Goal: Task Accomplishment & Management: Complete application form

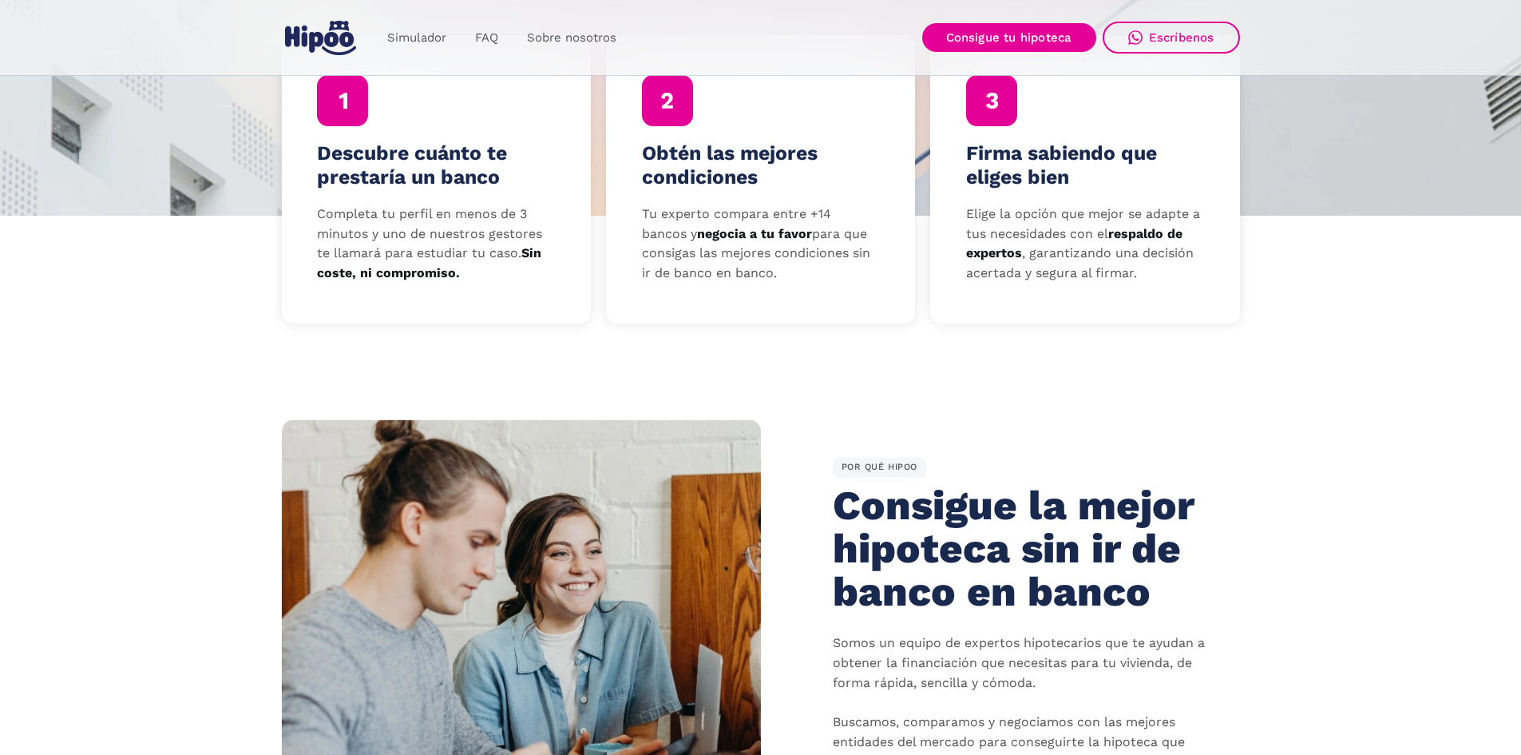
scroll to position [719, 0]
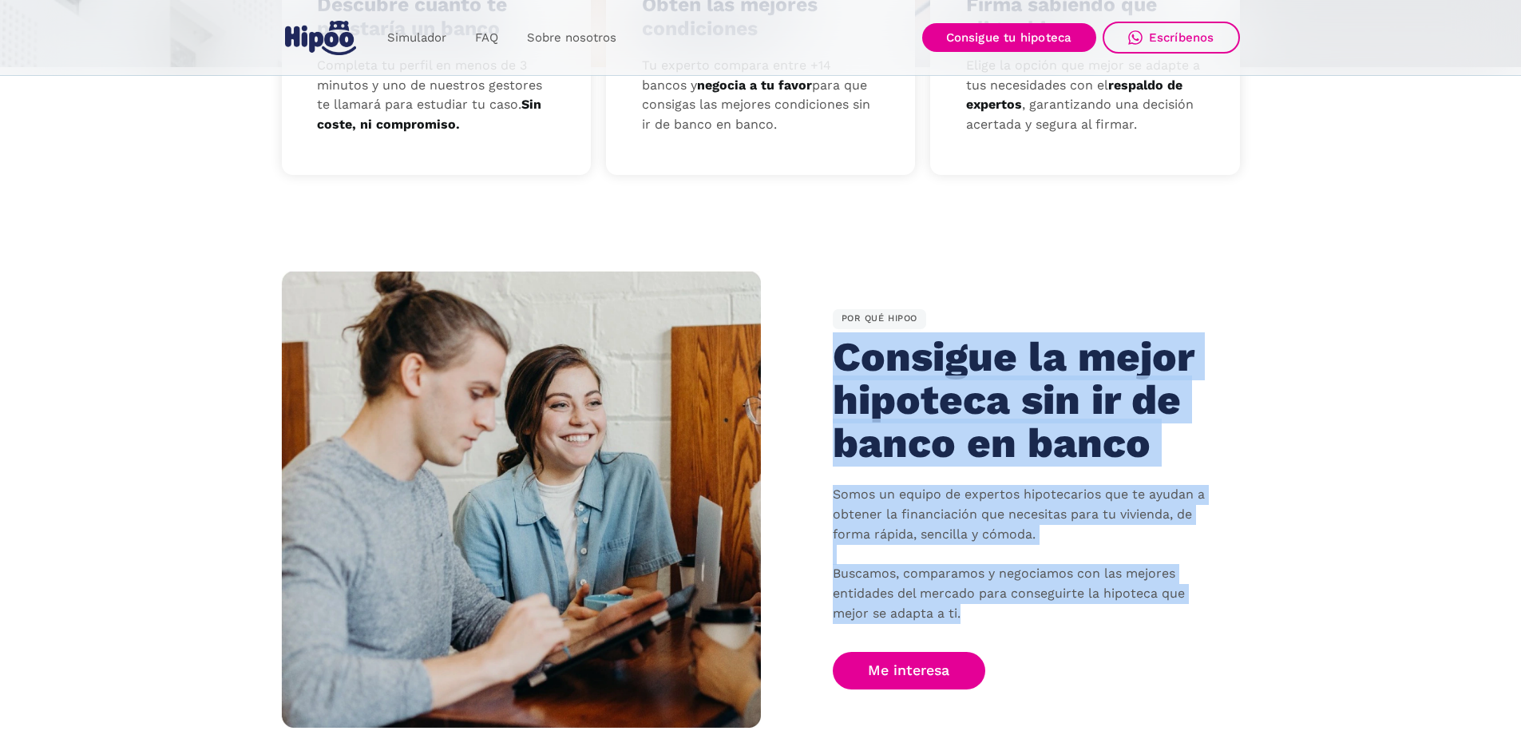
drag, startPoint x: 972, startPoint y: 617, endPoint x: 822, endPoint y: 339, distance: 315.9
click at [822, 339] on div "POR QUÉ HIPOO Consigue la mejor hipoteca sin ir de banco en banco Somos un equi…" at bounding box center [1000, 499] width 479 height 380
copy div "Consigue la mejor hipoteca sin ir de banco en banco Somos un equipo de expertos…"
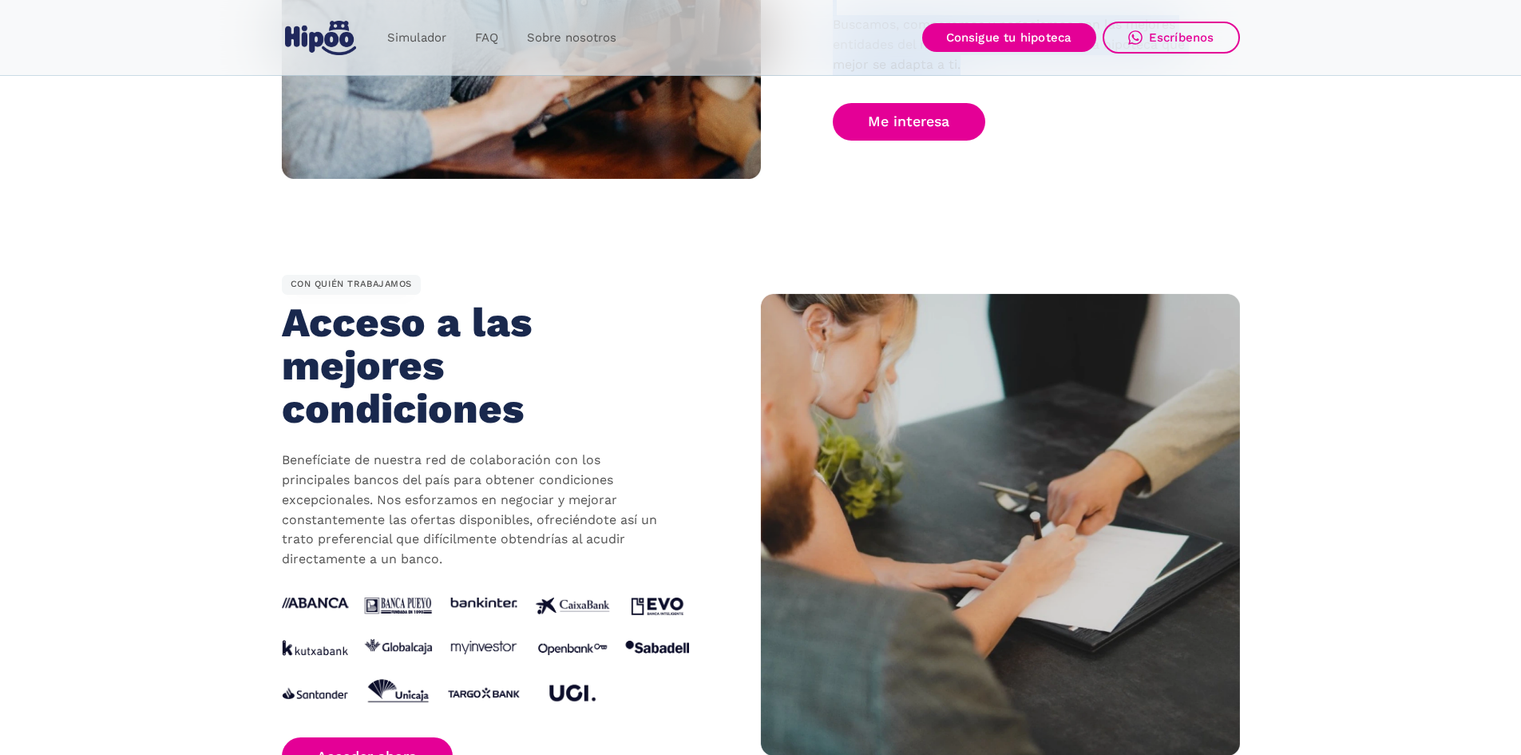
scroll to position [1278, 0]
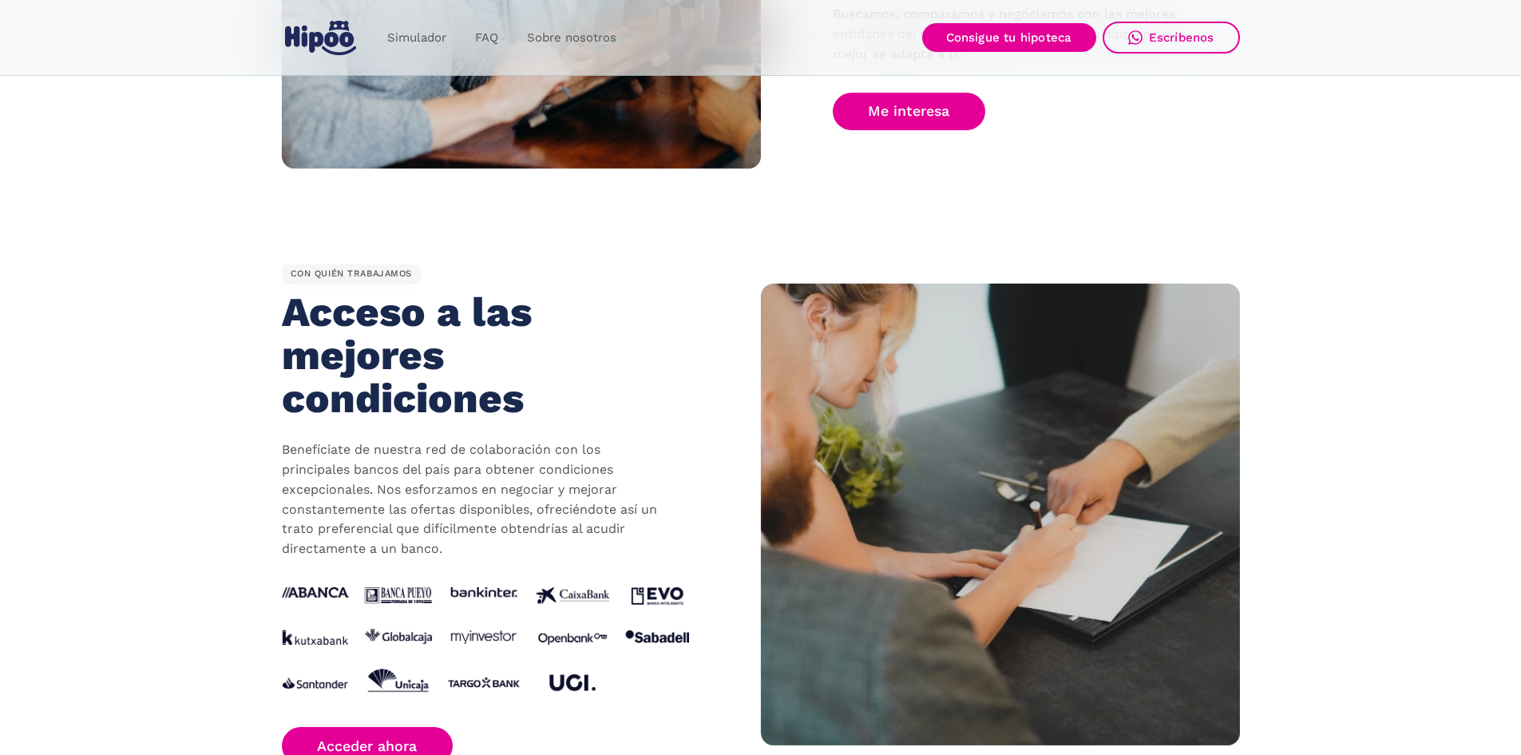
click at [696, 385] on div "CON QUIÉN TRABAJAMOS Acceso a las mejores condiciones Benefíciate de nuestra re…" at bounding box center [521, 514] width 479 height 500
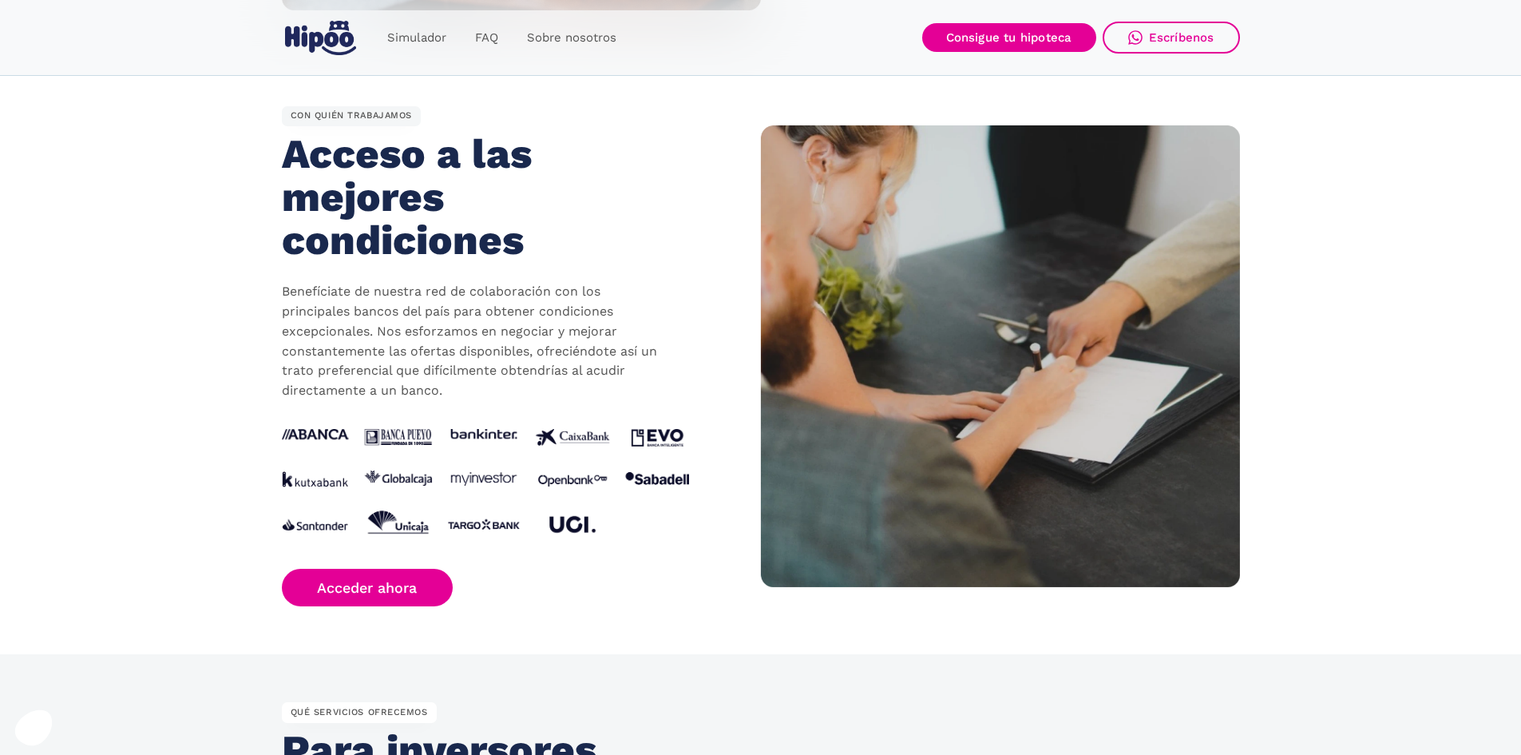
scroll to position [1437, 0]
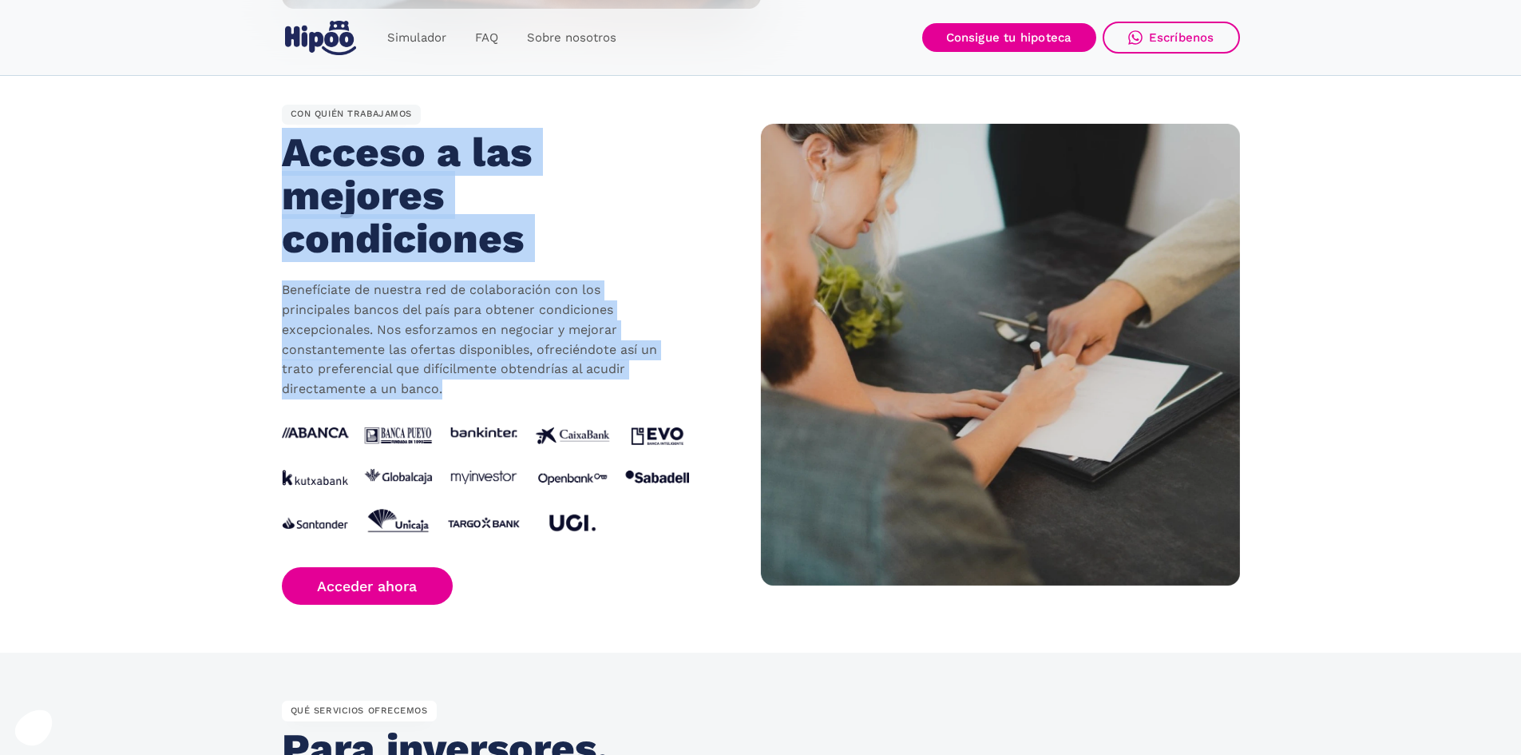
drag, startPoint x: 451, startPoint y: 387, endPoint x: 272, endPoint y: 172, distance: 280.2
click at [272, 172] on section "CON QUIÉN TRABAJAMOS Acceso a las mejores condiciones Benefíciate de nuestra re…" at bounding box center [760, 355] width 1521 height 596
copy div "Acceso a las mejores condiciones Benefíciate de nuestra red de colaboración con…"
click at [699, 221] on div "CON QUIÉN TRABAJAMOS Acceso a las mejores condiciones Benefíciate de nuestra re…" at bounding box center [521, 355] width 479 height 500
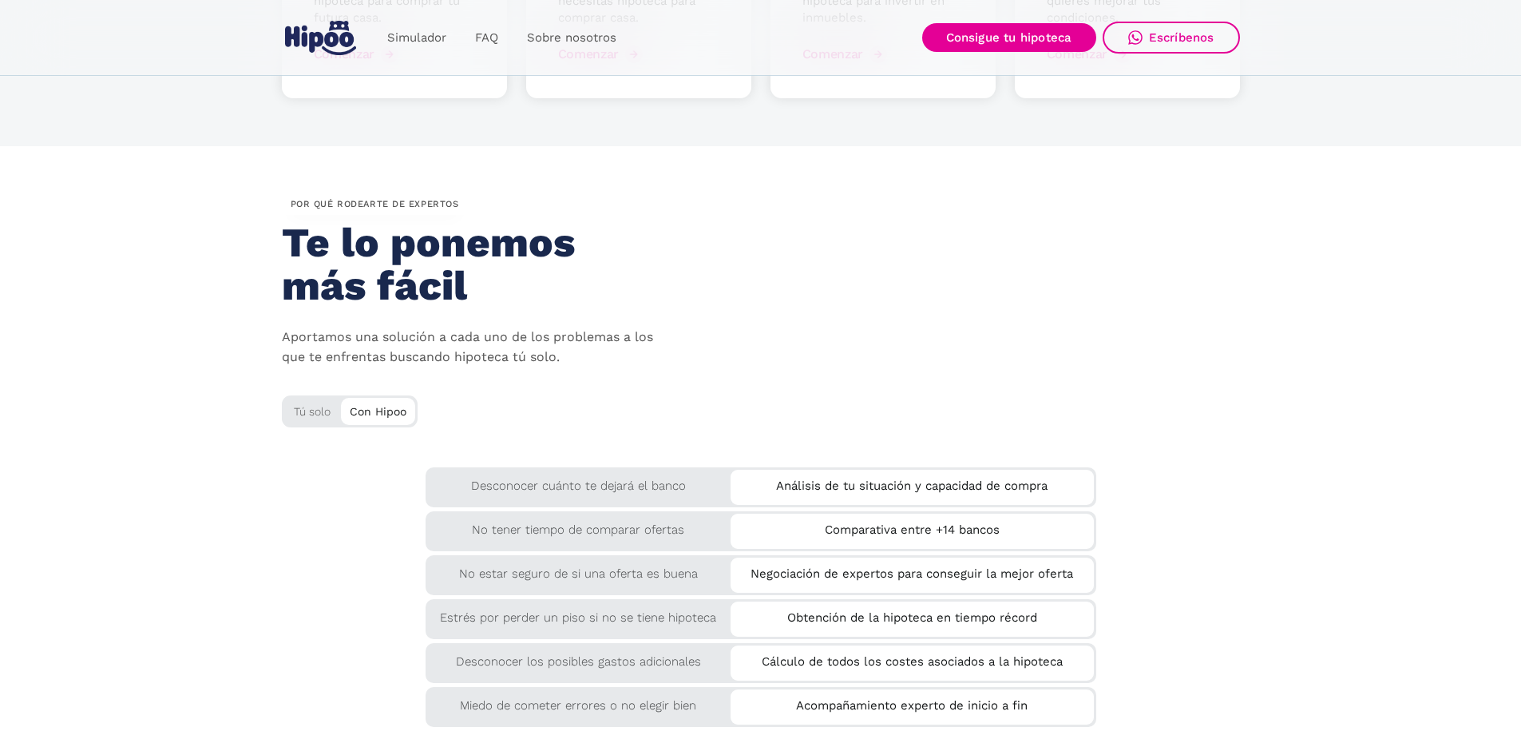
scroll to position [2476, 0]
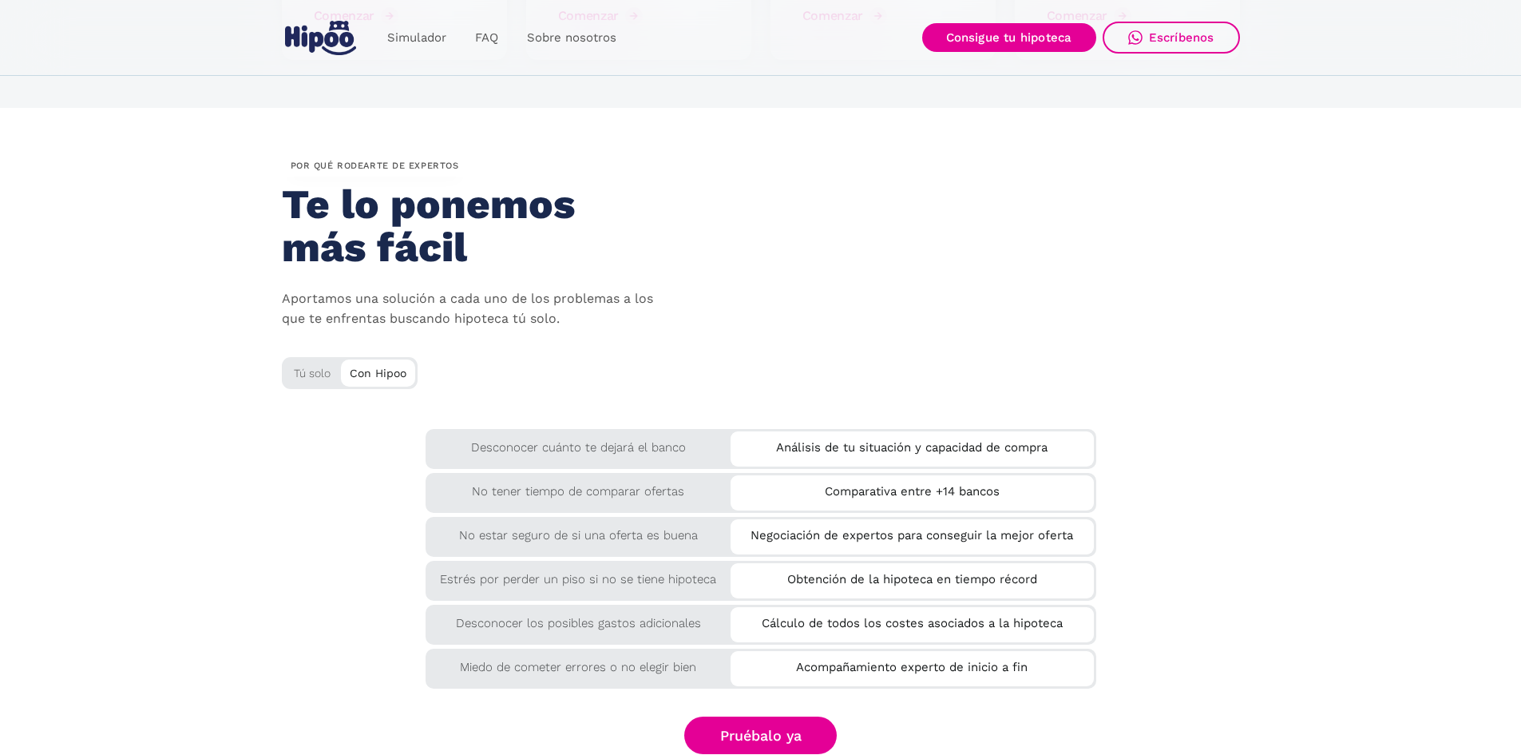
click at [335, 371] on div "Tú solo" at bounding box center [350, 370] width 136 height 26
click at [326, 372] on div "Tú solo" at bounding box center [350, 370] width 136 height 26
click at [365, 371] on div "Con Hipoo" at bounding box center [378, 371] width 74 height 24
drag, startPoint x: 311, startPoint y: 372, endPoint x: 344, endPoint y: 371, distance: 33.5
click at [344, 371] on div "Tú solo Con Hipoo" at bounding box center [350, 386] width 136 height 59
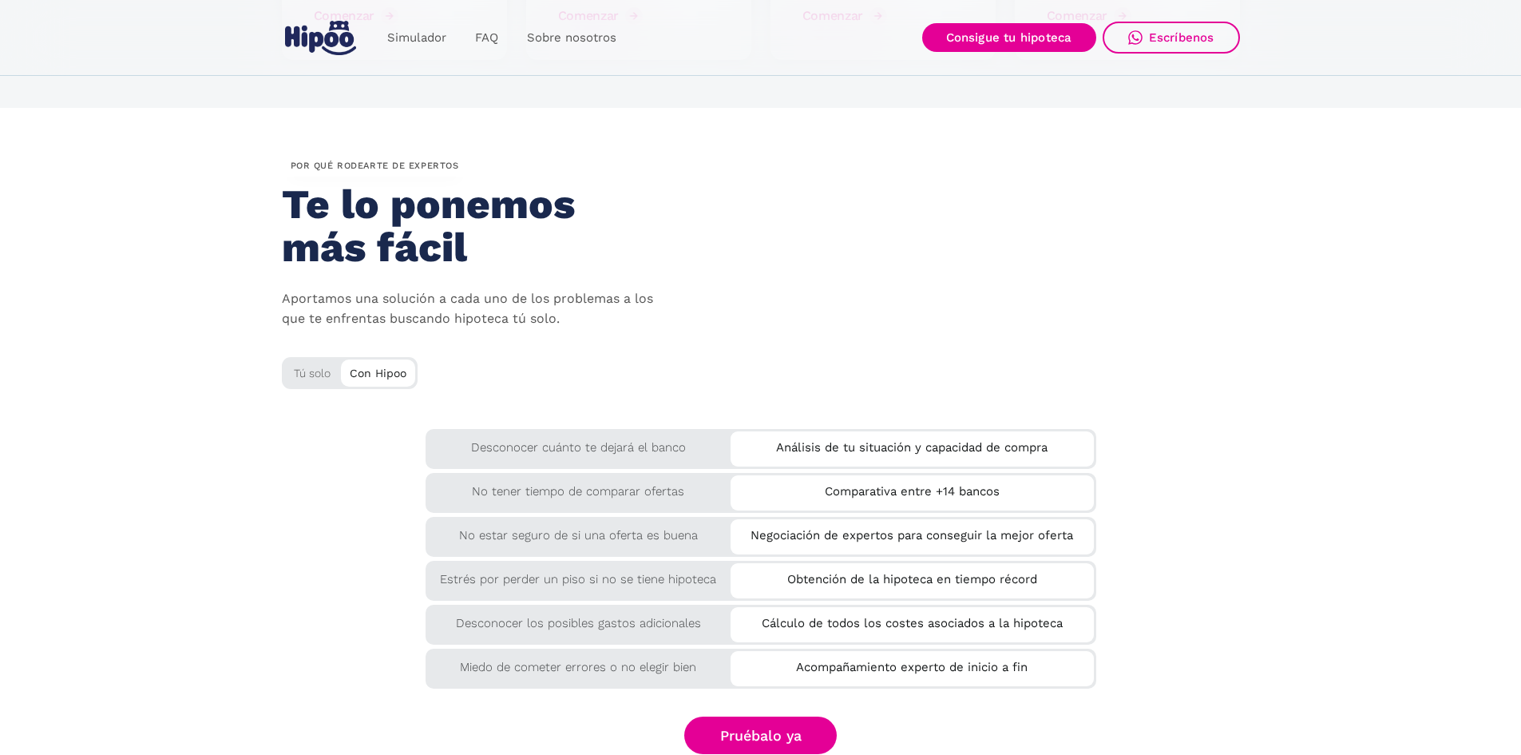
click at [576, 370] on div "por QUÉ rodearte de expertos Te lo ponemos más fácil Aportamos una solución a c…" at bounding box center [761, 286] width 958 height 260
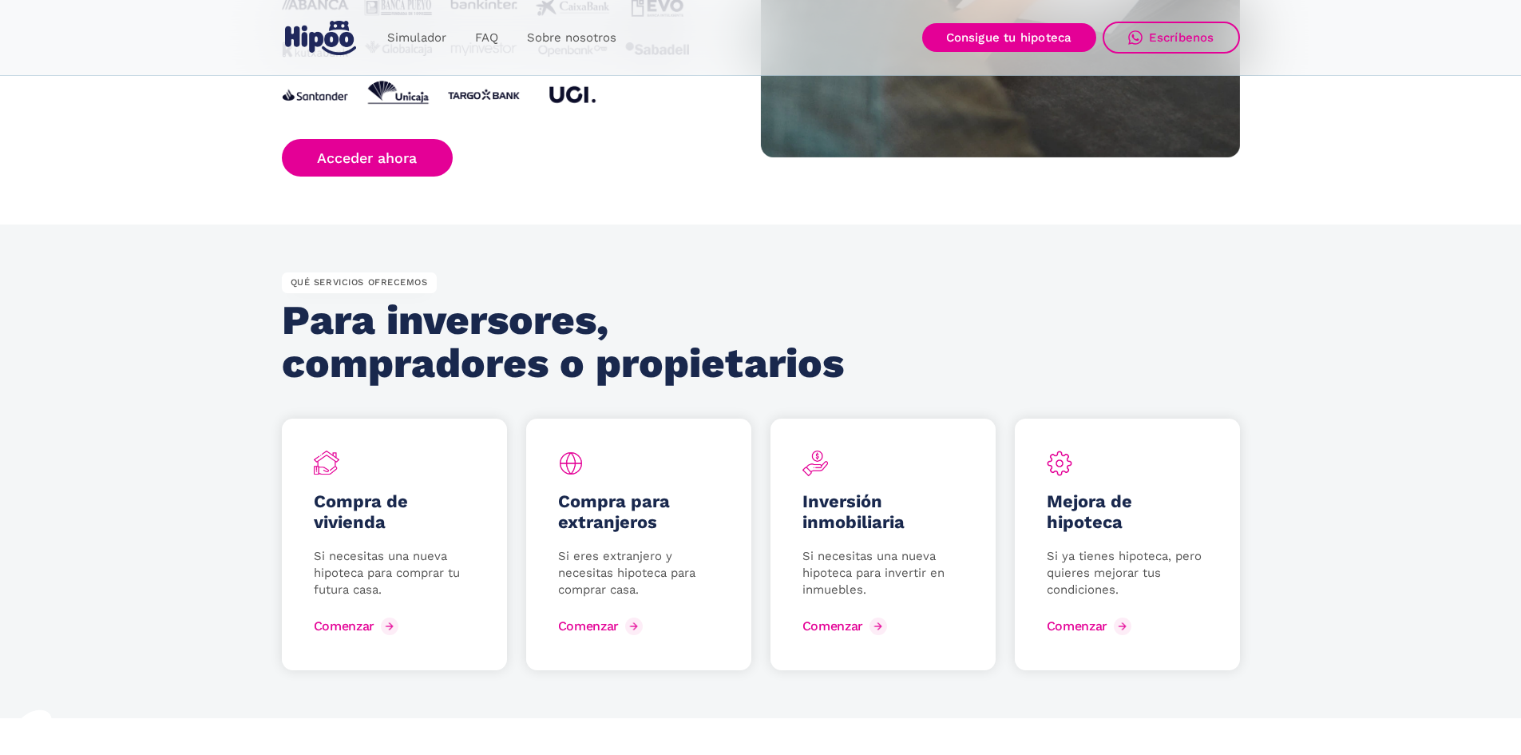
scroll to position [1837, 0]
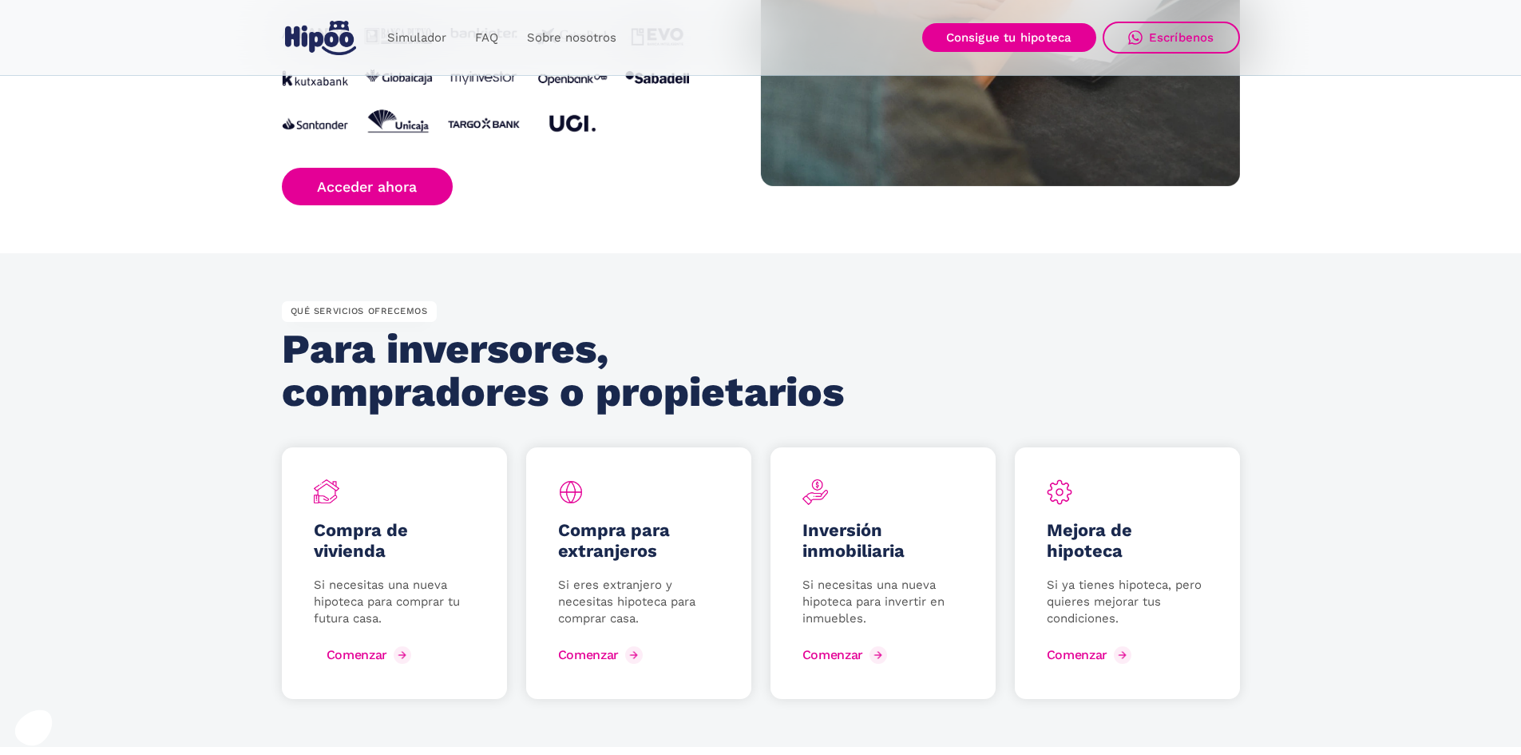
click at [390, 659] on link "Comenzar" at bounding box center [364, 655] width 101 height 26
click at [629, 651] on div "Comenzar" at bounding box center [601, 654] width 61 height 15
click at [858, 650] on div "Comenzar" at bounding box center [845, 654] width 61 height 15
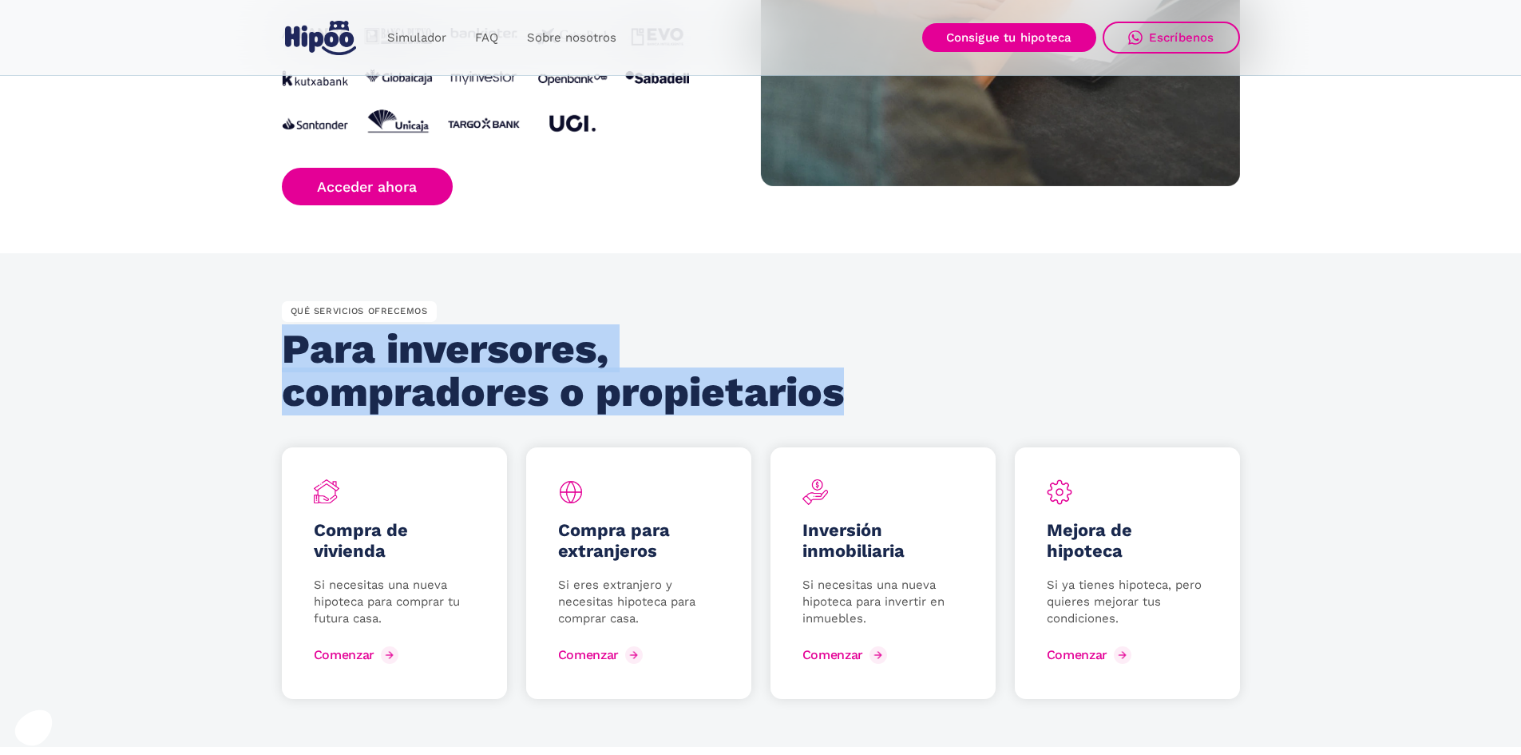
drag, startPoint x: 286, startPoint y: 353, endPoint x: 846, endPoint y: 398, distance: 561.6
click at [846, 398] on h2 "Para inversores, compradores o propietarios" at bounding box center [568, 370] width 573 height 86
copy h2 "Para inversores, compradores o propietarios"
click at [749, 315] on div "QUÉ SERVICIOS OFRECEMOS Para inversores, compradores o propietarios" at bounding box center [761, 367] width 958 height 133
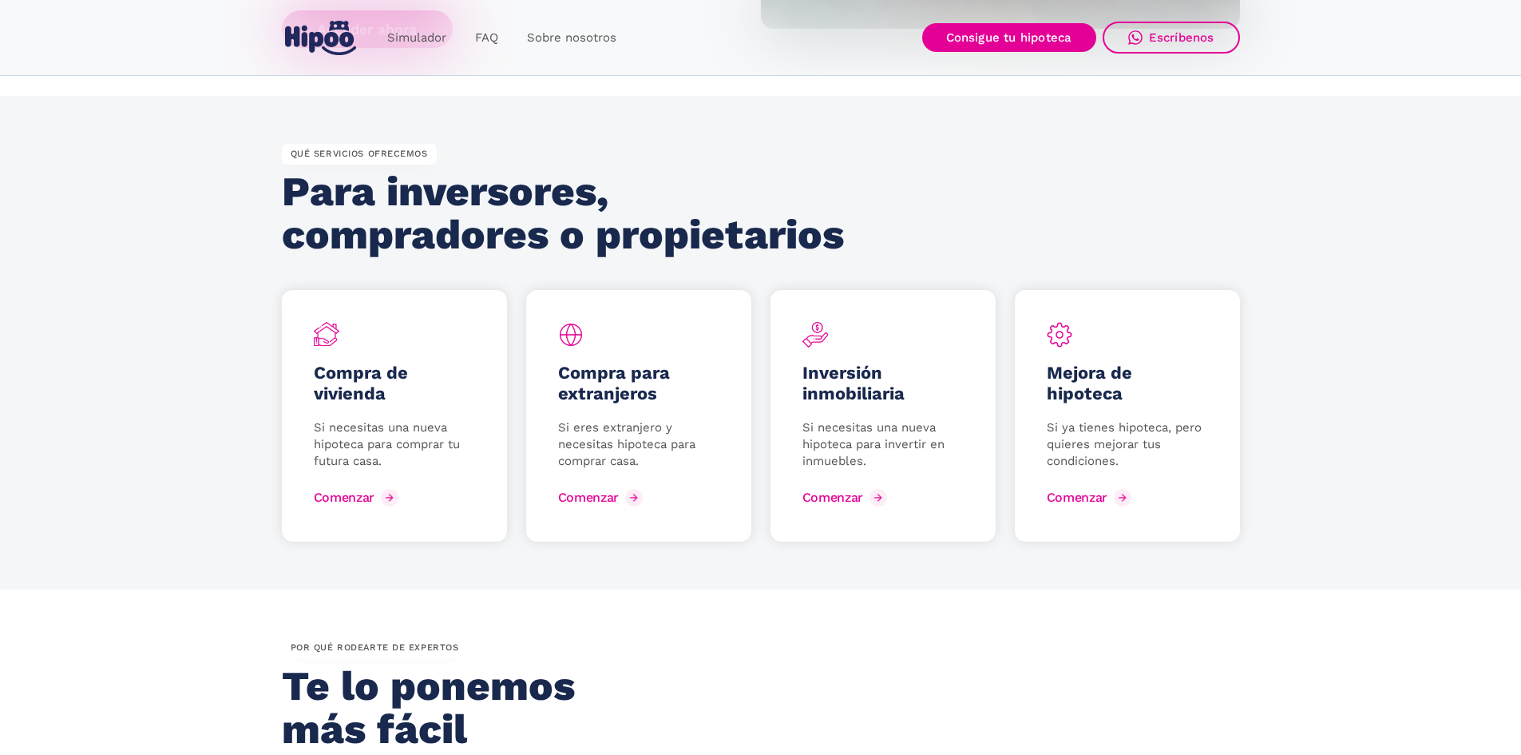
scroll to position [1996, 0]
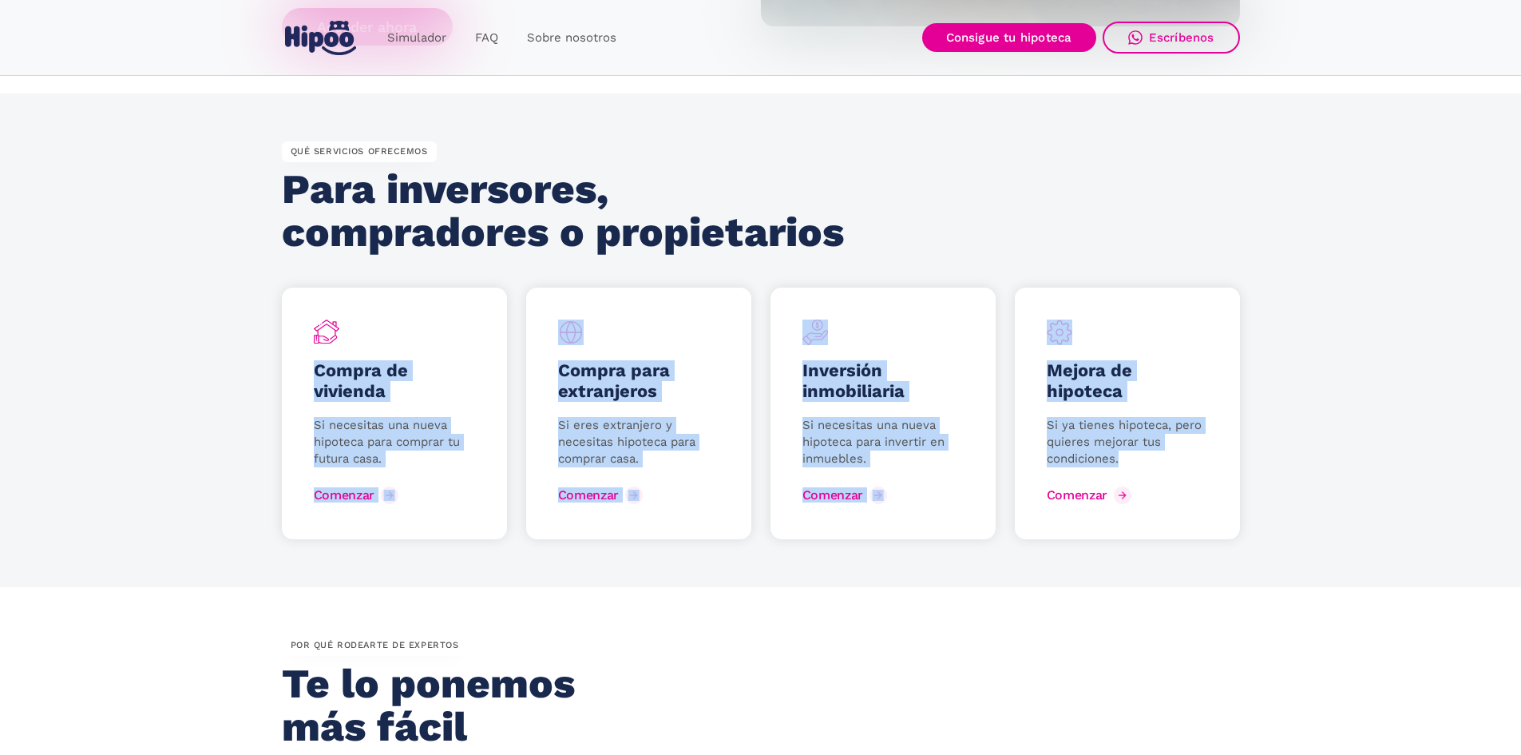
drag, startPoint x: 311, startPoint y: 365, endPoint x: 1168, endPoint y: 457, distance: 861.8
click at [1168, 457] on div "Compra de vivienda Si necesitas una nueva hipoteca para comprar tu futura casa.…" at bounding box center [761, 413] width 958 height 252
copy div "Compra de vivienda Si necesitas una nueva hipoteca para comprar tu futura casa.…"
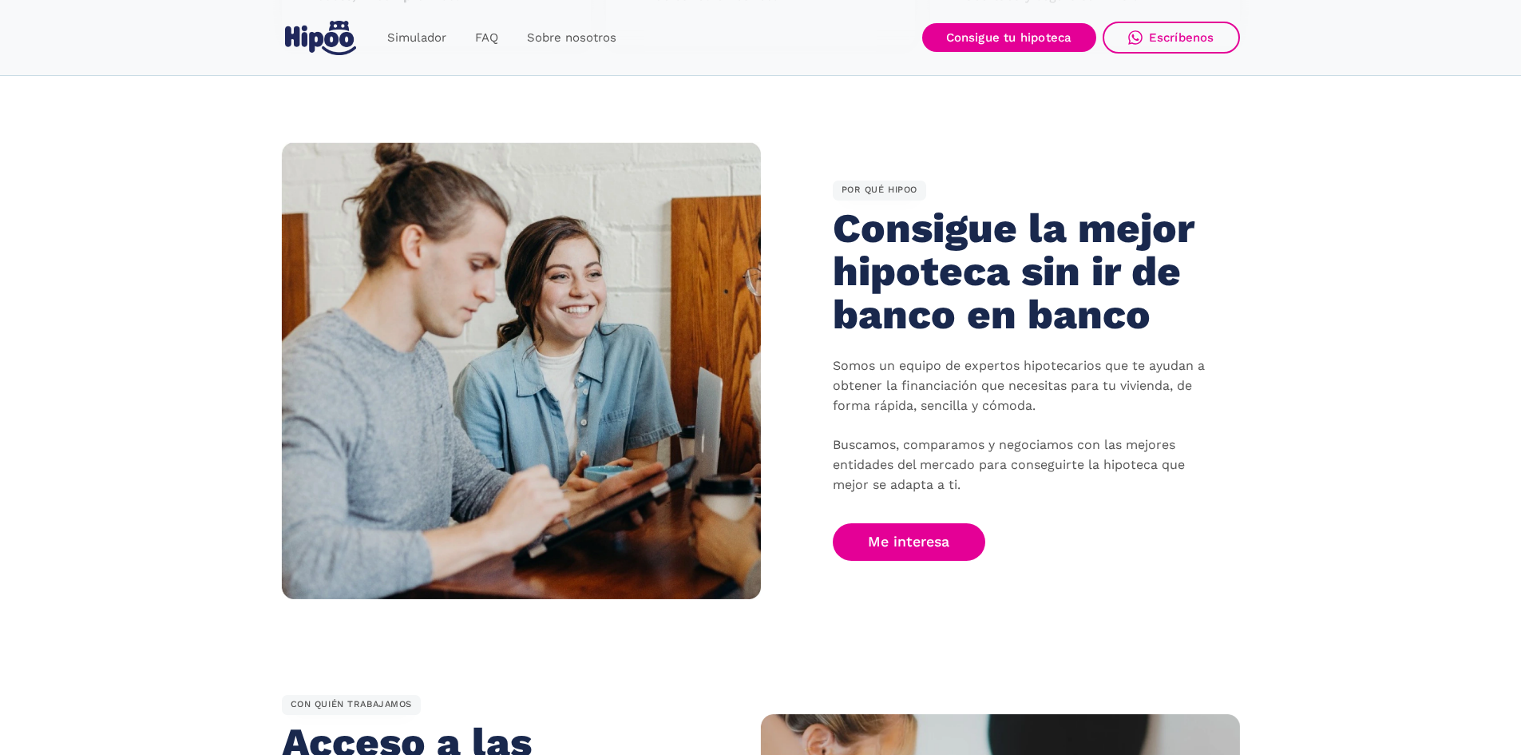
scroll to position [958, 0]
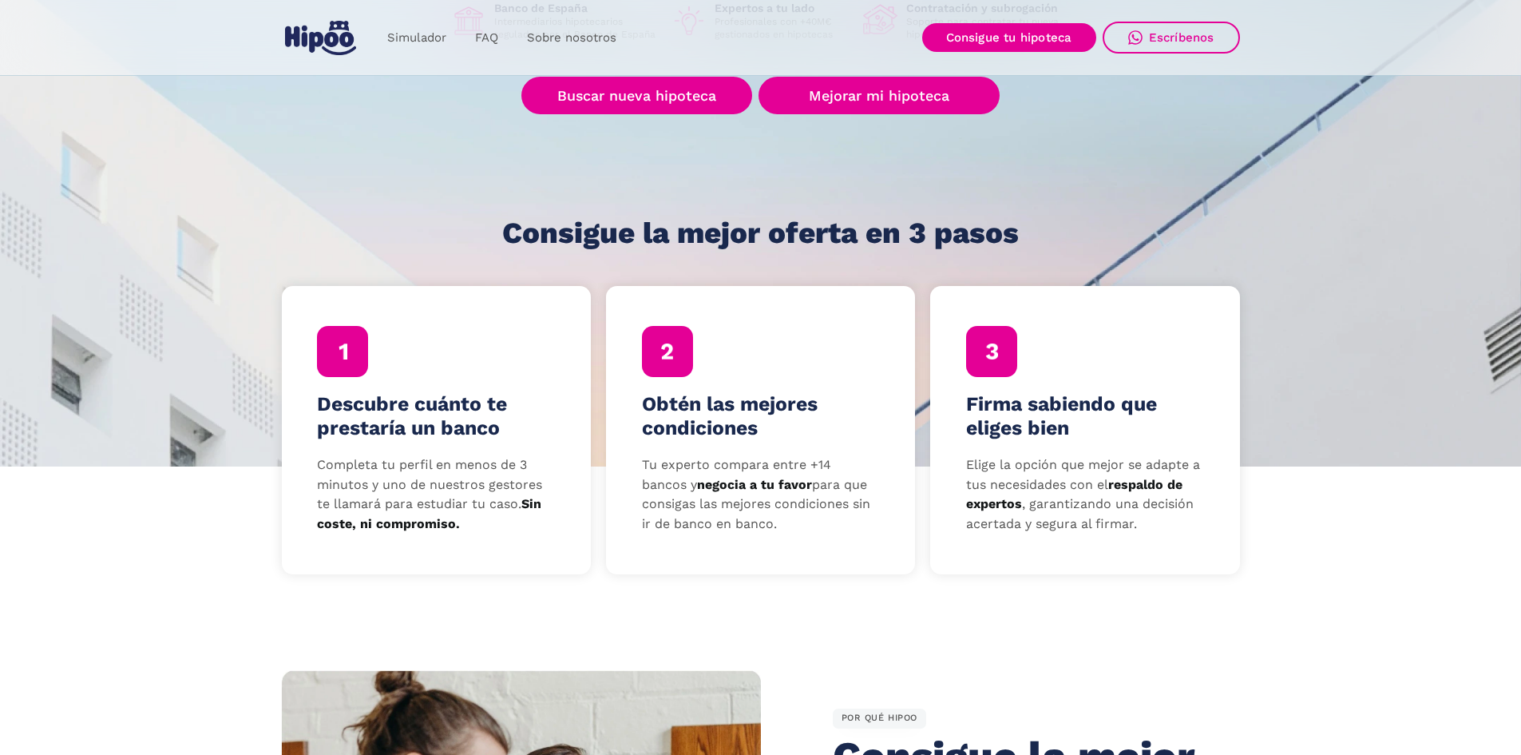
scroll to position [0, 0]
